Goal: Task Accomplishment & Management: Manage account settings

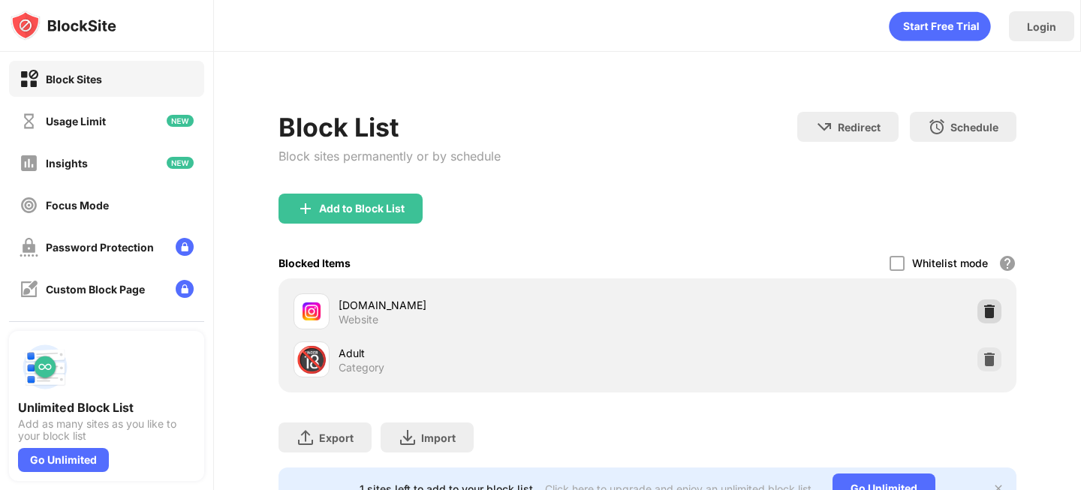
click at [987, 310] on img at bounding box center [989, 311] width 15 height 15
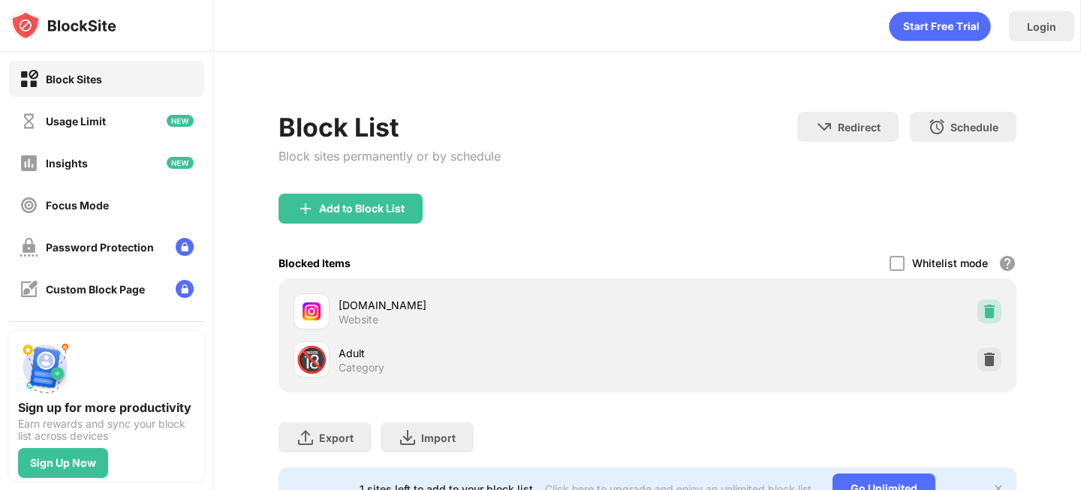
click at [990, 316] on img at bounding box center [989, 311] width 15 height 15
